Goal: Task Accomplishment & Management: Complete application form

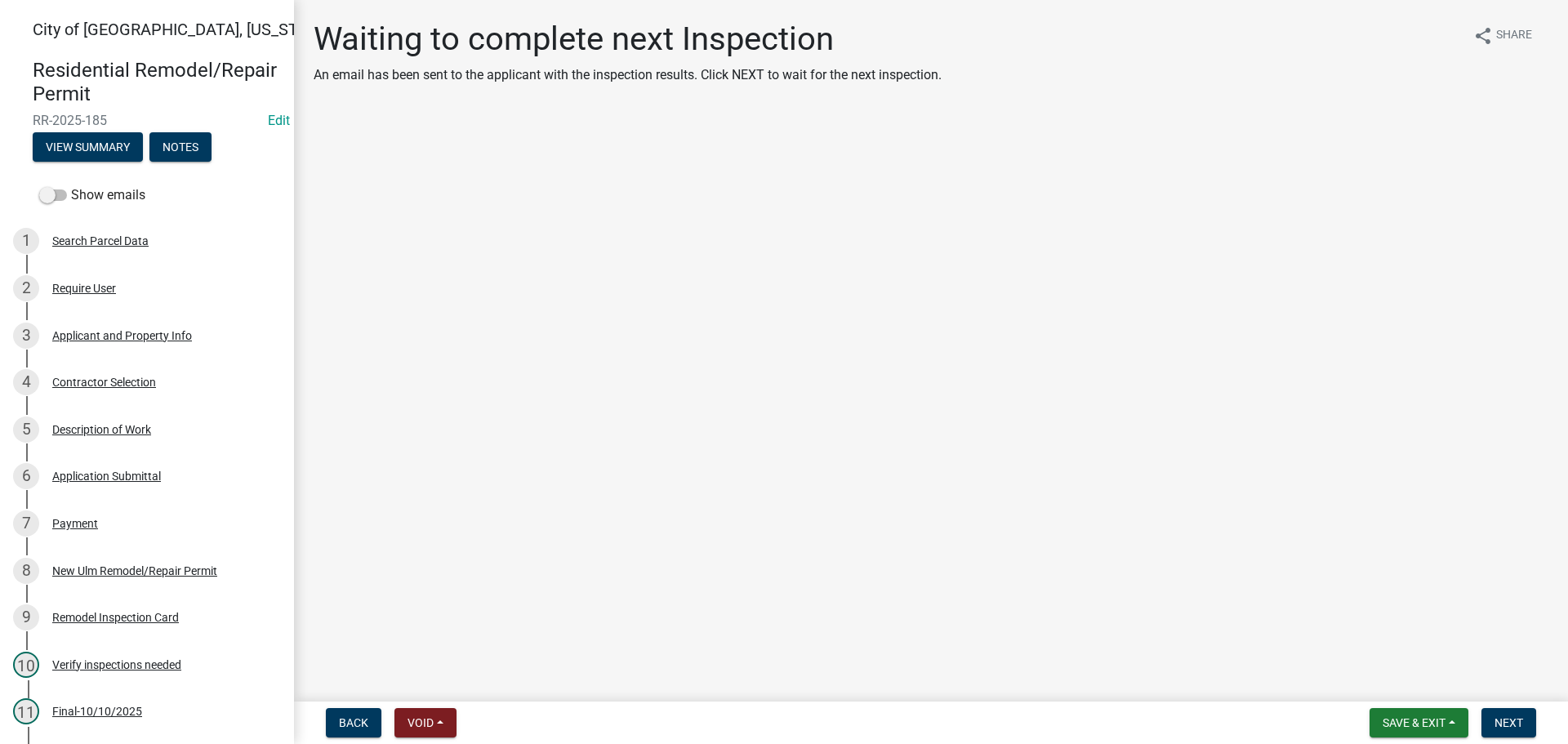
scroll to position [285, 0]
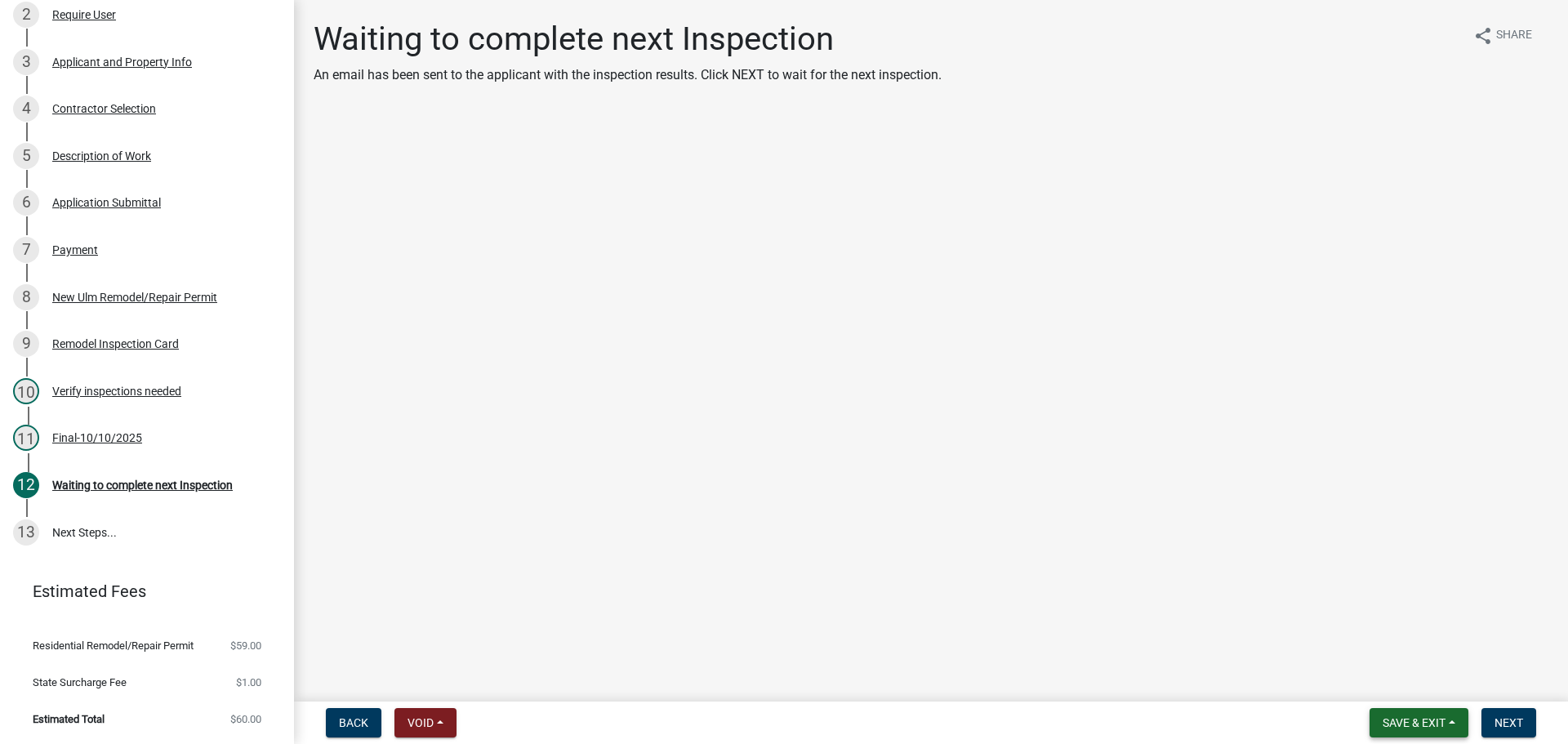
click at [1422, 723] on span "Save & Exit" at bounding box center [1414, 722] width 63 height 13
click at [1365, 675] on button "Save & Exit" at bounding box center [1403, 680] width 131 height 39
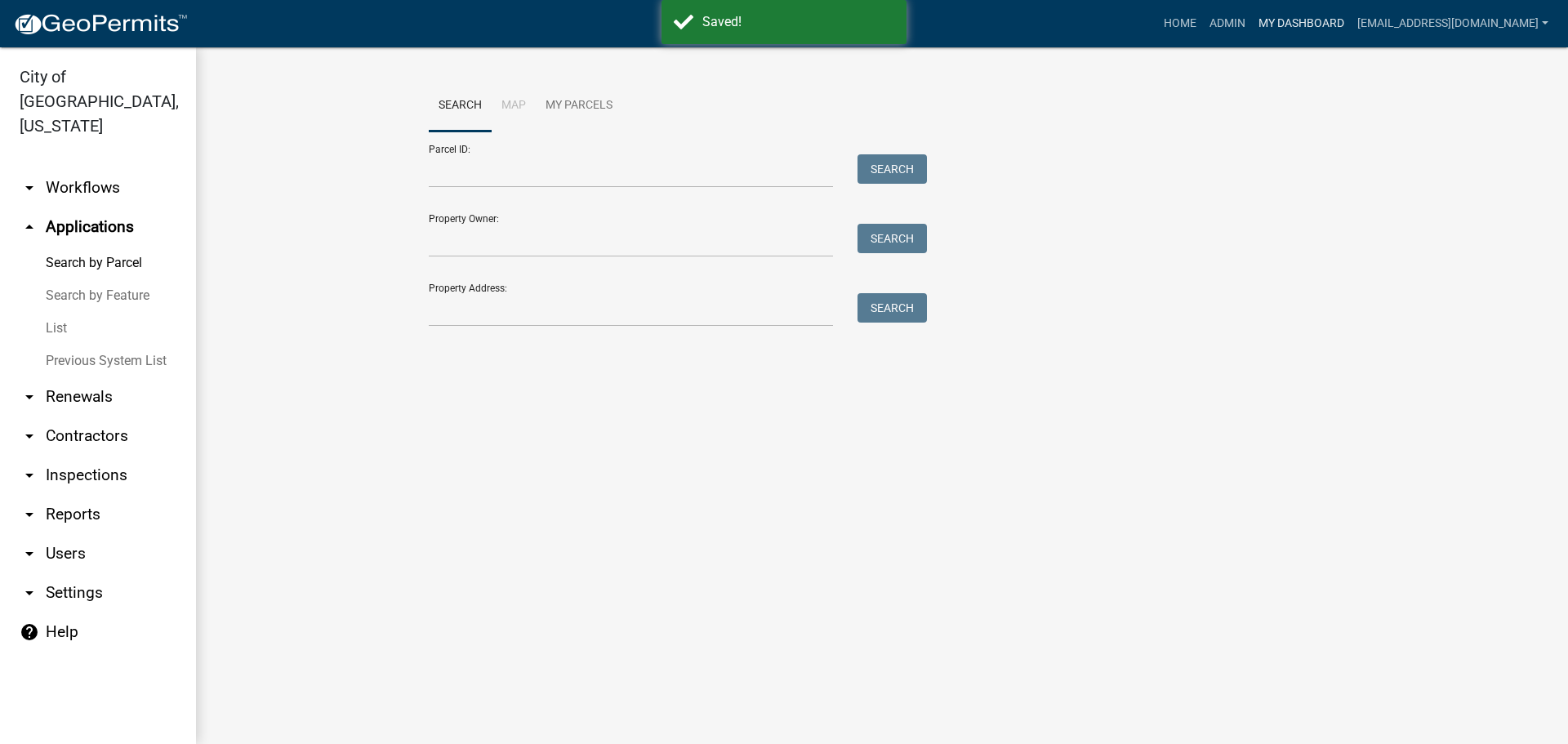
click at [1324, 18] on link "My Dashboard" at bounding box center [1301, 23] width 99 height 31
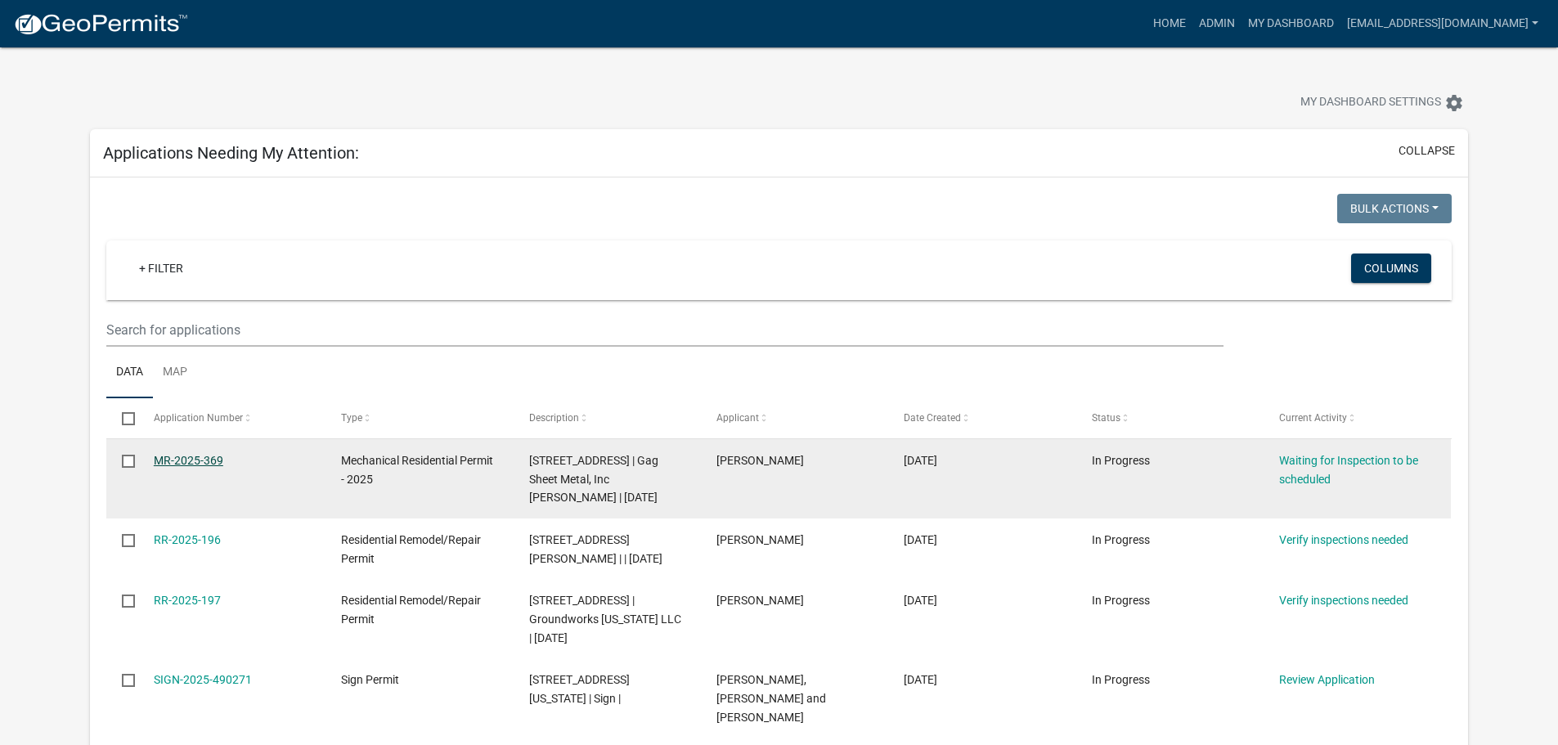
click at [175, 456] on link "MR-2025-369" at bounding box center [189, 460] width 70 height 13
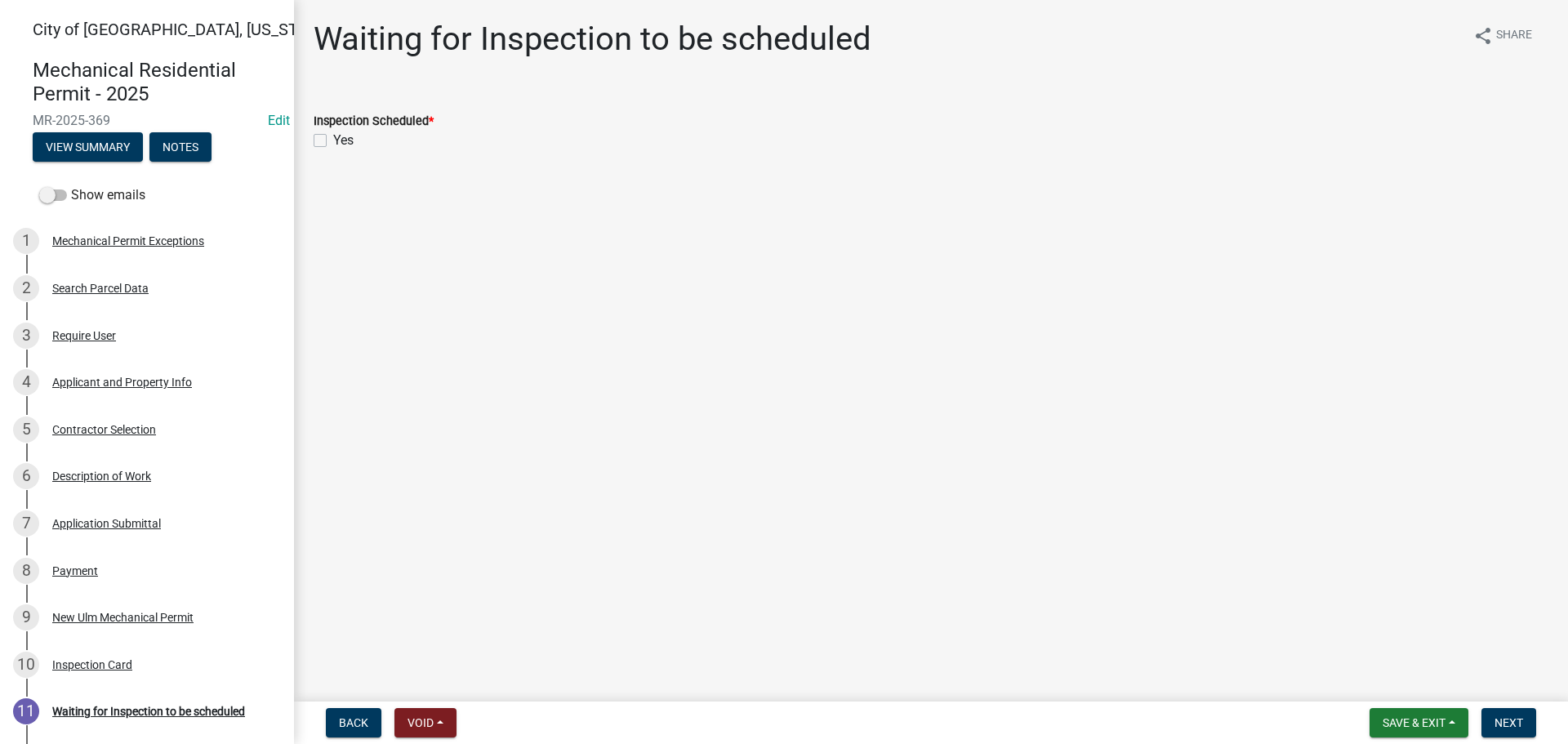
click at [334, 139] on label "Yes" at bounding box center [344, 141] width 20 height 20
click at [334, 139] on input "Yes" at bounding box center [339, 136] width 11 height 11
checkbox input "true"
click at [1498, 722] on span "Next" at bounding box center [1509, 722] width 29 height 13
